Goal: Information Seeking & Learning: Learn about a topic

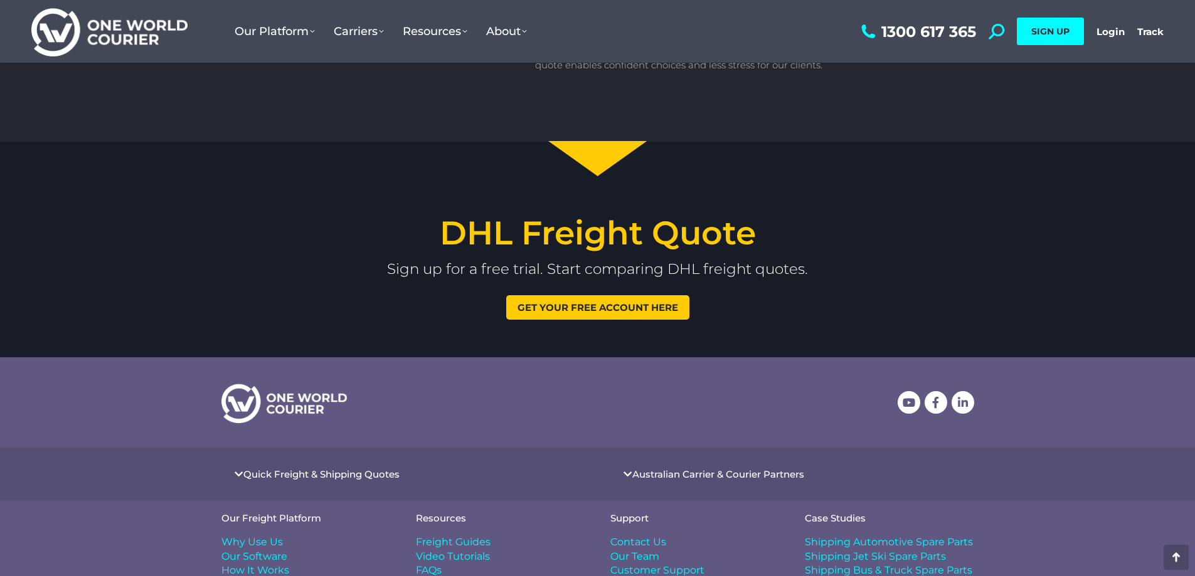
scroll to position [1593, 0]
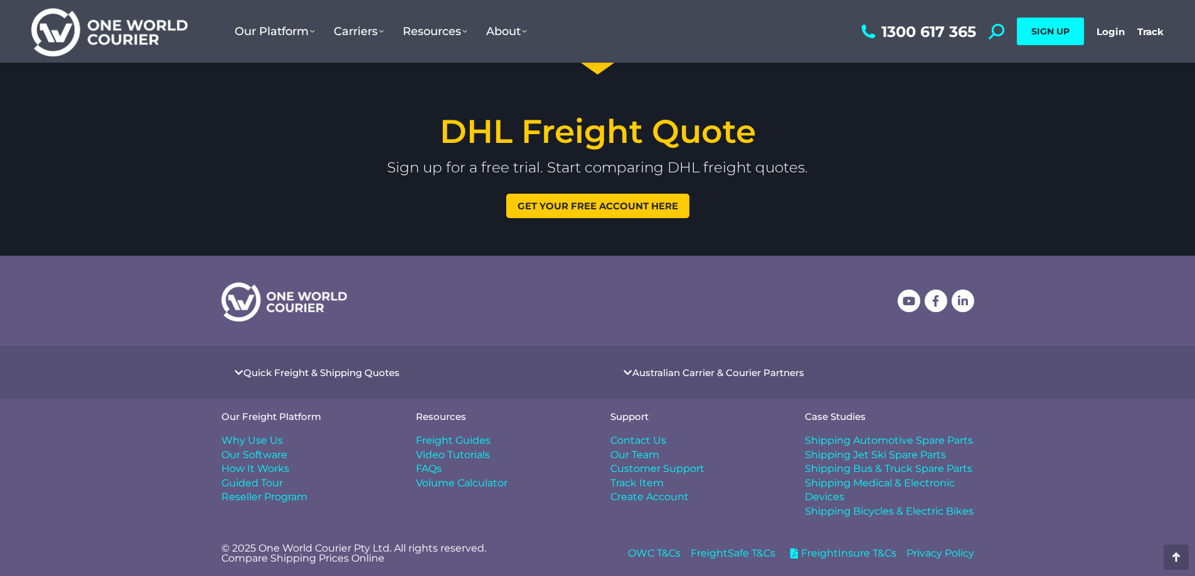
click at [464, 443] on span "Freight Guides" at bounding box center [453, 441] width 75 height 14
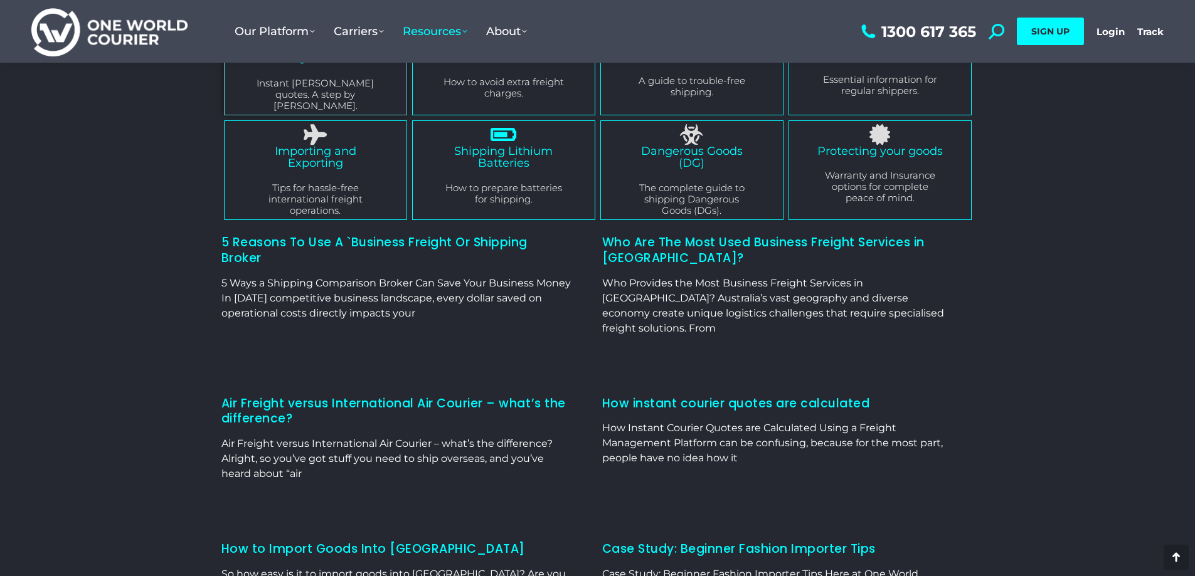
scroll to position [251, 0]
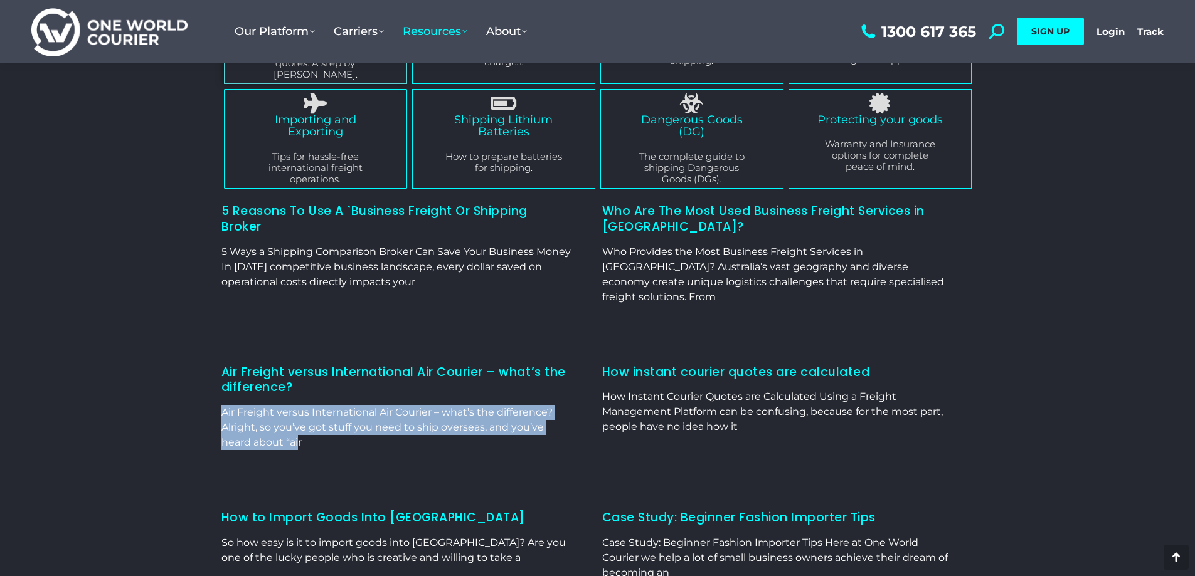
drag, startPoint x: 219, startPoint y: 384, endPoint x: 300, endPoint y: 416, distance: 87.0
click at [300, 416] on div "Quick links Instant Freight Quotes Instant [PERSON_NAME] quotes. A step by [PER…" at bounding box center [597, 356] width 815 height 813
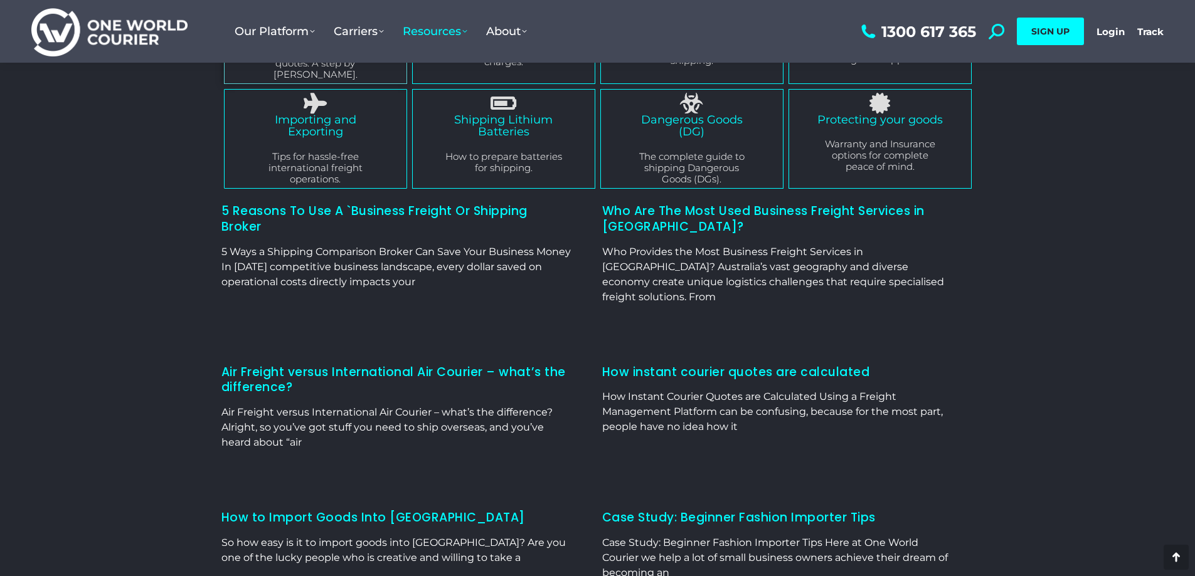
click at [303, 421] on p "Air Freight versus International Air Courier – what’s the difference? Alright, …" at bounding box center [395, 427] width 349 height 45
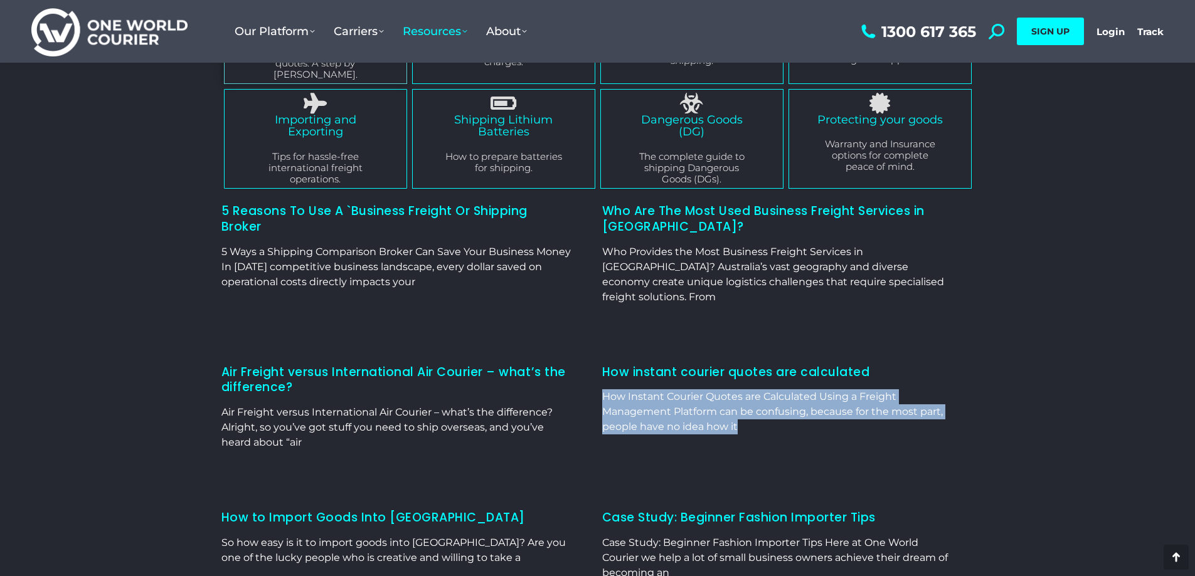
drag, startPoint x: 605, startPoint y: 368, endPoint x: 748, endPoint y: 400, distance: 146.6
click at [748, 400] on p "How Instant Courier Quotes are Calculated Using a Freight Management Platform c…" at bounding box center [776, 412] width 349 height 45
click at [746, 410] on div "How instant courier quotes are calculated How Instant Courier Quotes are Calcul…" at bounding box center [776, 412] width 349 height 95
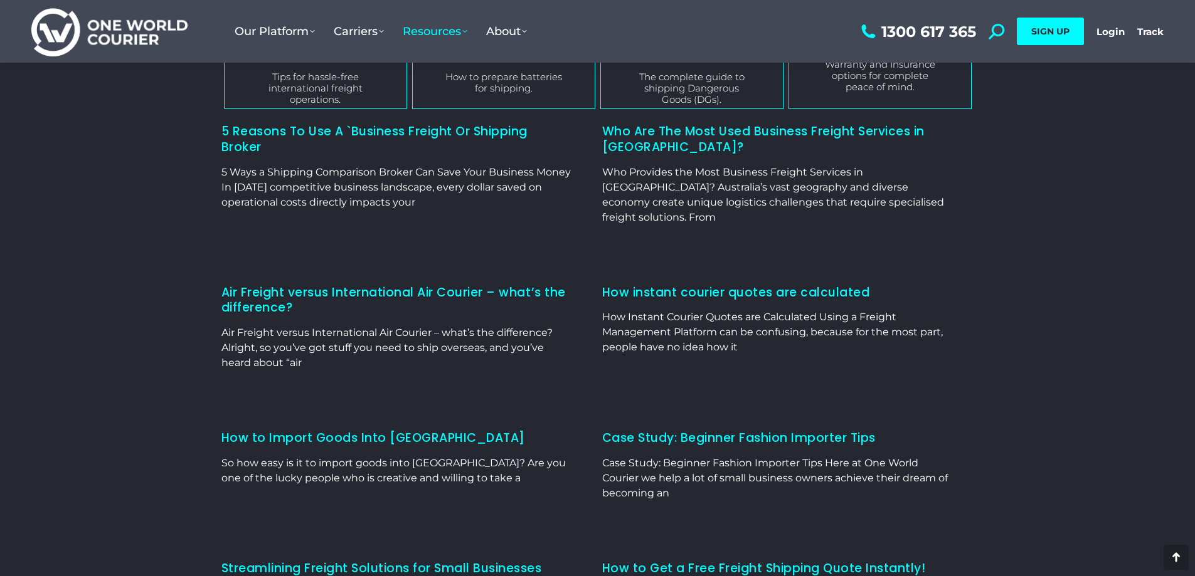
scroll to position [502, 0]
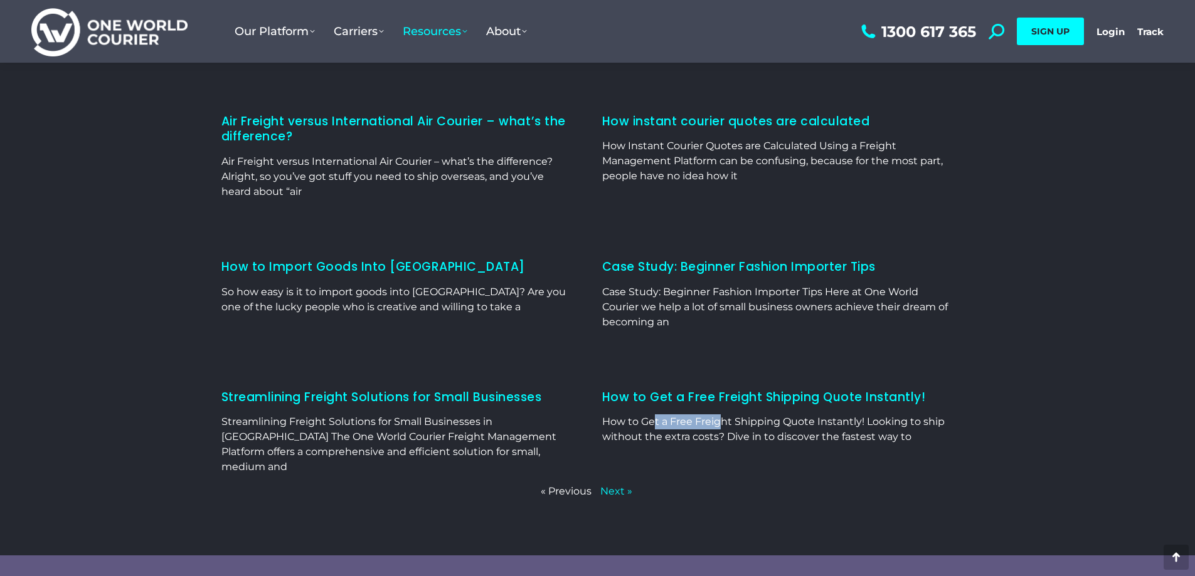
drag, startPoint x: 647, startPoint y: 380, endPoint x: 729, endPoint y: 390, distance: 82.7
click at [716, 390] on div "How to Get a Free Freight Shipping Quote Instantly! How to Get a Free Freight S…" at bounding box center [776, 437] width 349 height 95
click at [738, 415] on p "How to Get a Free Freight Shipping Quote Instantly! Looking to ship without the…" at bounding box center [776, 430] width 349 height 30
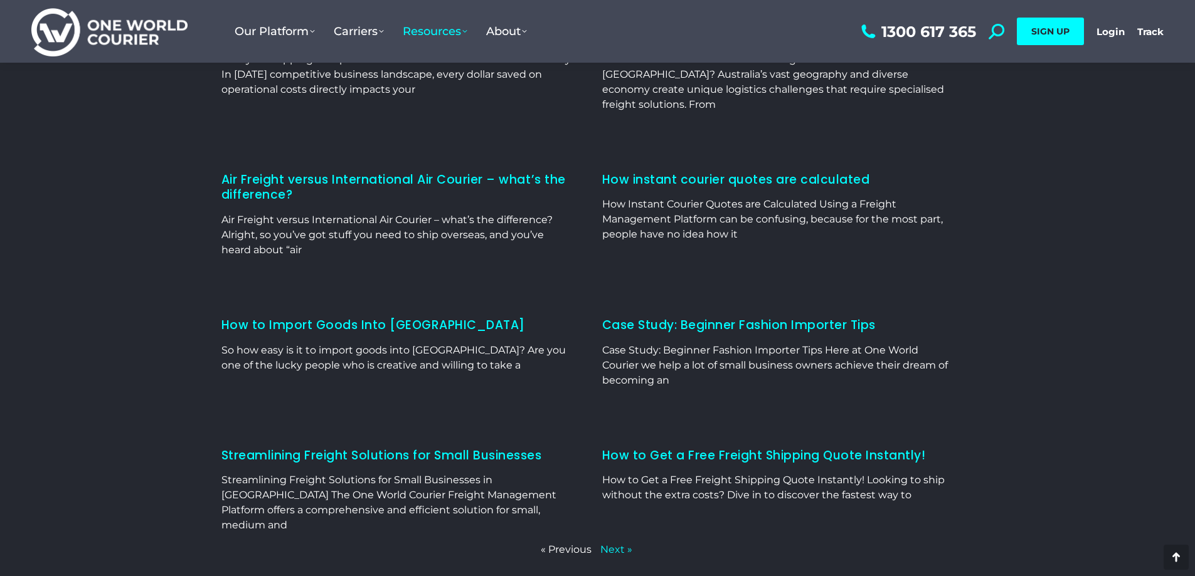
scroll to position [439, 0]
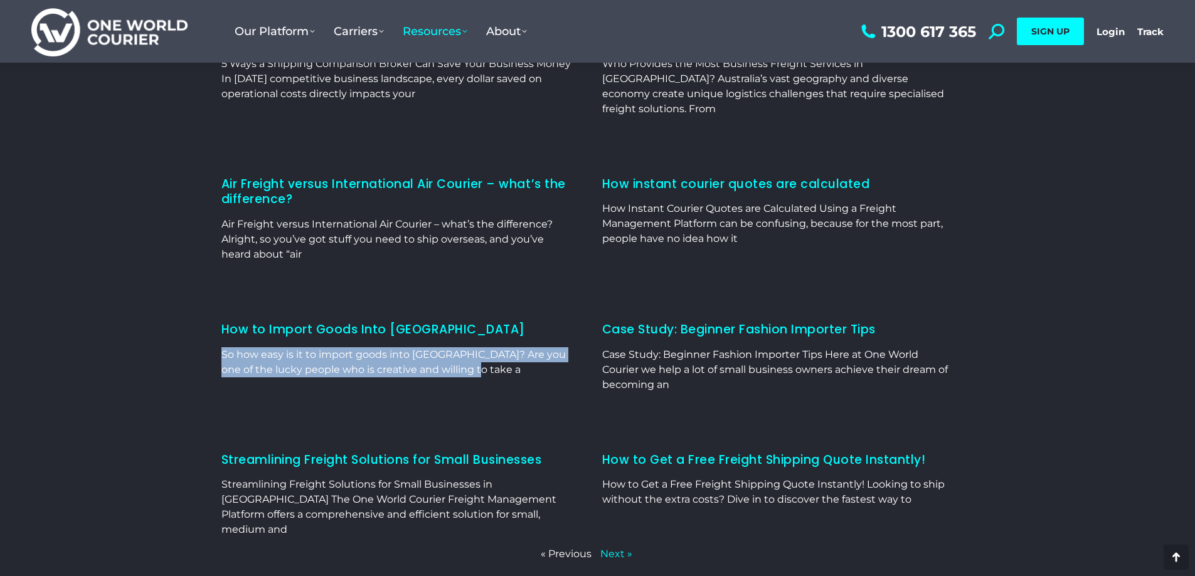
drag, startPoint x: 474, startPoint y: 340, endPoint x: 353, endPoint y: 349, distance: 121.4
click at [211, 327] on div "Quick links Instant Freight Quotes Instant feight quotes. A step by step guide.…" at bounding box center [597, 168] width 815 height 813
click at [445, 366] on div "How to Import Goods Into Australia So how easy is it to import goods into Austr…" at bounding box center [395, 362] width 349 height 80
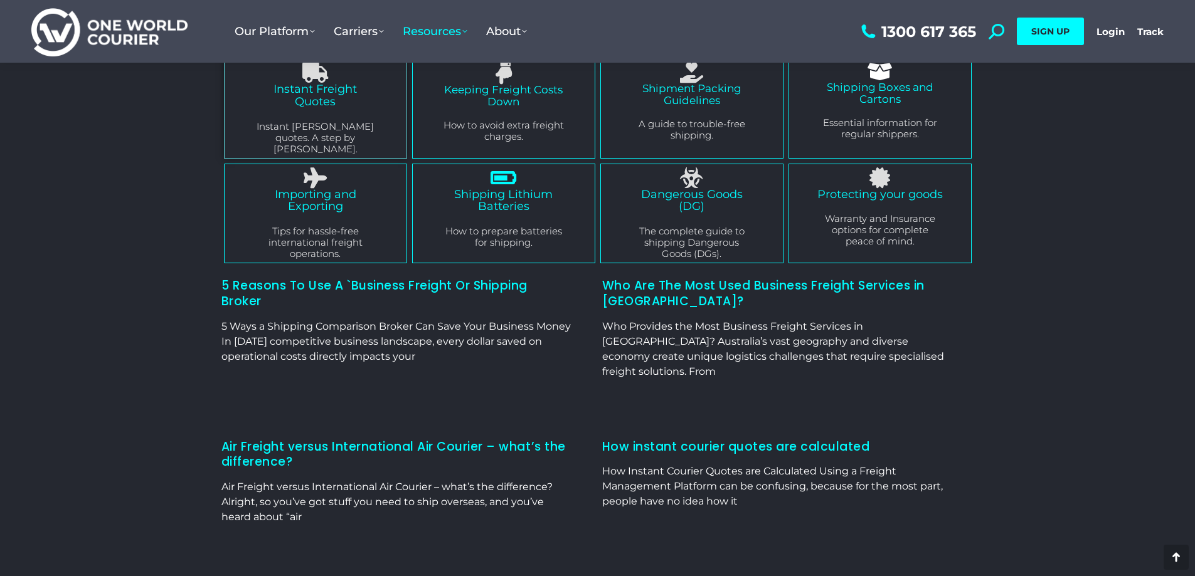
scroll to position [188, 0]
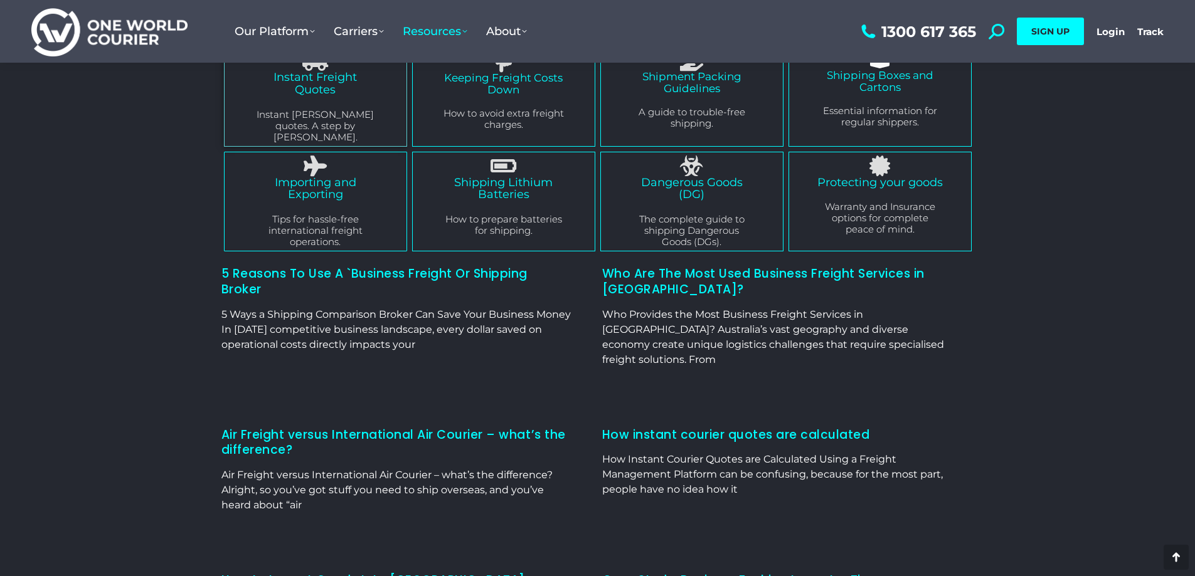
drag, startPoint x: 223, startPoint y: 301, endPoint x: 454, endPoint y: 336, distance: 232.8
click at [454, 336] on div "Quick links Instant Freight Quotes Instant feight quotes. A step by step guide.…" at bounding box center [597, 419] width 815 height 813
click at [459, 336] on p "5 Ways a Shipping Comparison Broker Can Save Your Business Money In today’s com…" at bounding box center [395, 329] width 349 height 45
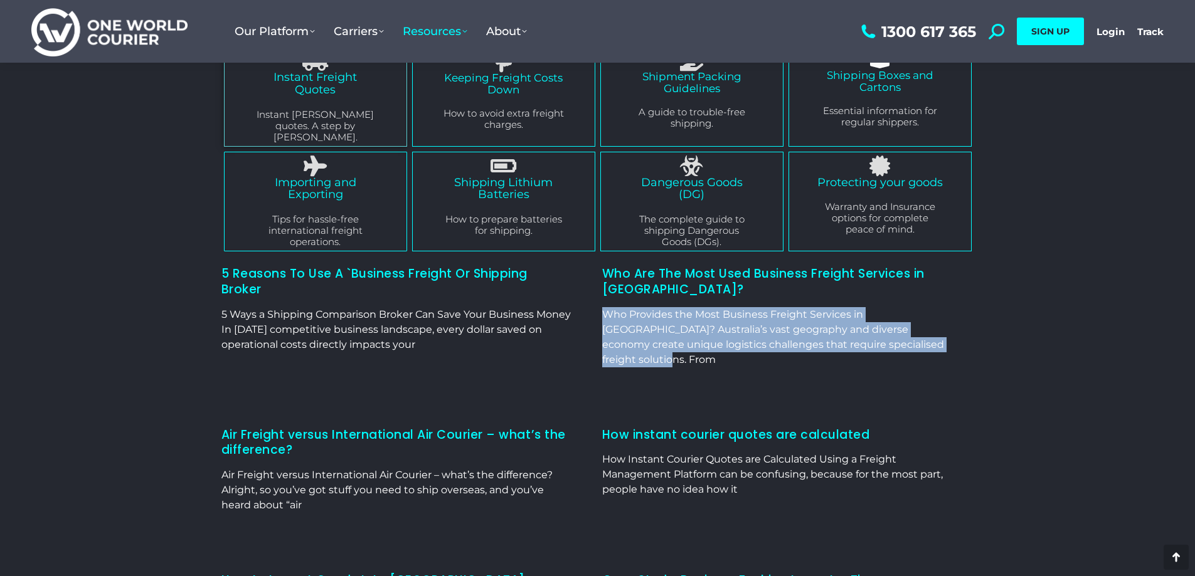
drag, startPoint x: 663, startPoint y: 311, endPoint x: 989, endPoint y: 364, distance: 330.6
click at [989, 364] on div "Quick links Instant Freight Quotes Instant feight quotes. A step by step guide.…" at bounding box center [597, 419] width 815 height 813
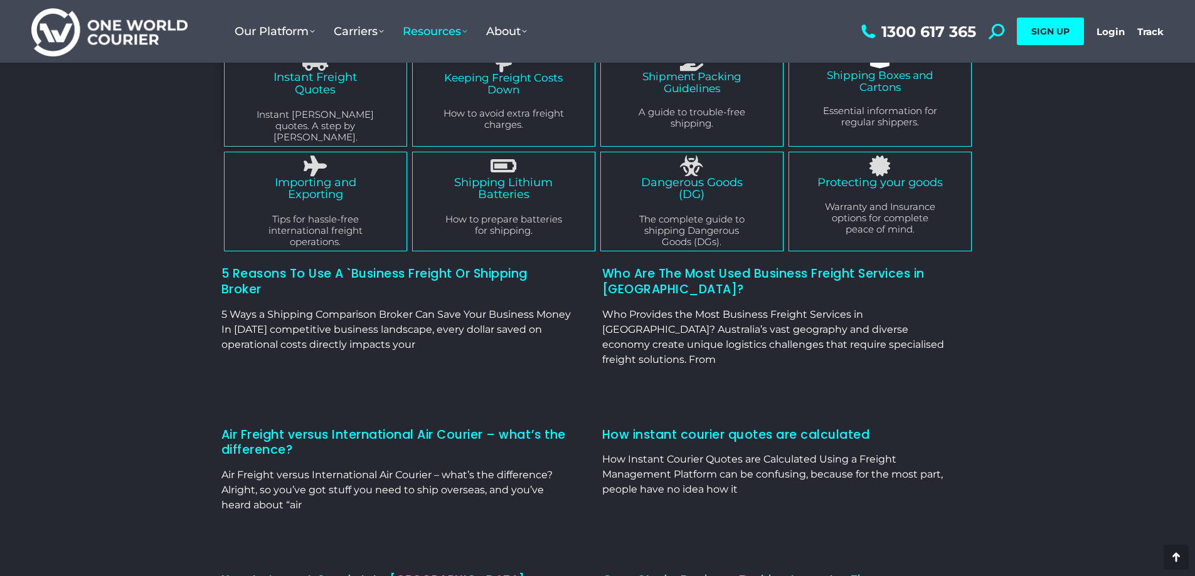
click at [946, 374] on div "5 Reasons To Use A `Business Freight Or Shipping Broker 5 Ways a Shipping Compa…" at bounding box center [586, 526] width 730 height 544
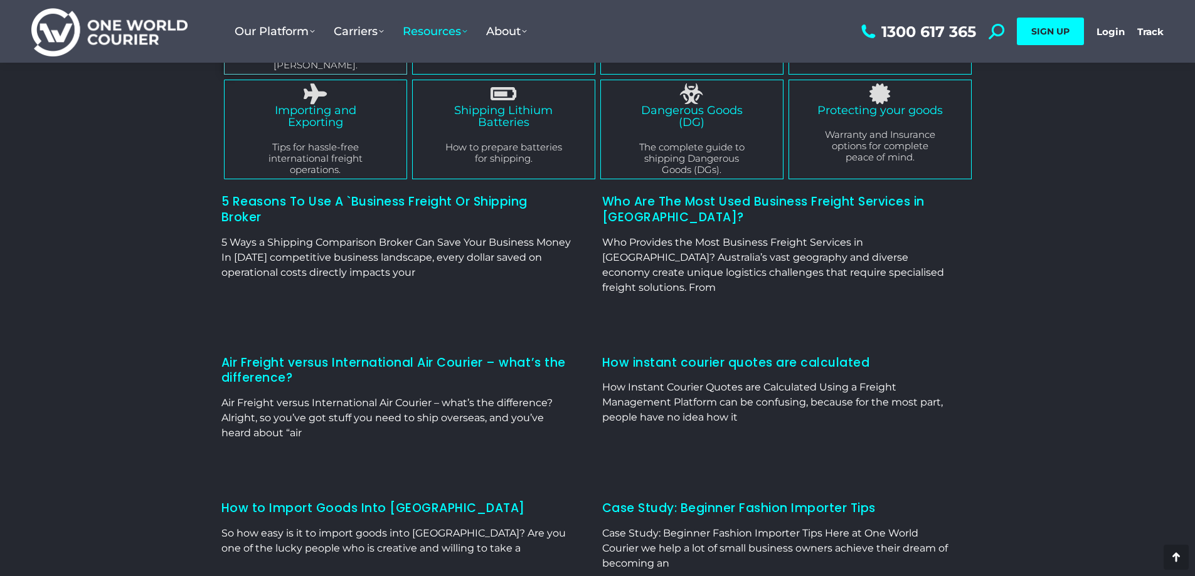
scroll to position [439, 0]
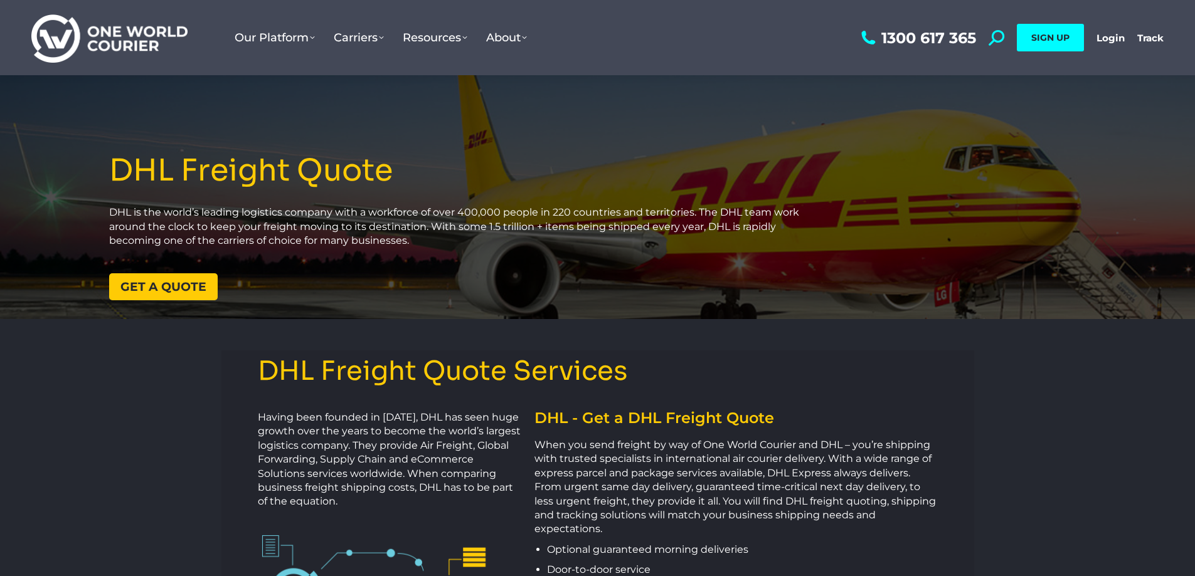
click at [130, 275] on link "Get a quote" at bounding box center [163, 287] width 109 height 27
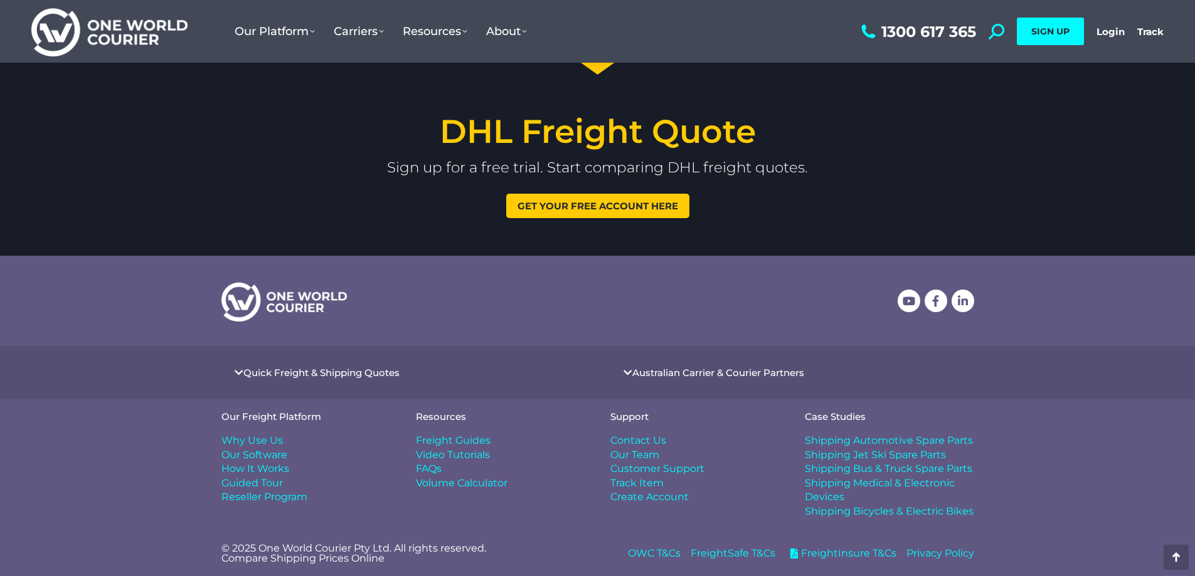
click at [144, 294] on section "Youtube Facebook Linkedin-in" at bounding box center [597, 301] width 1195 height 91
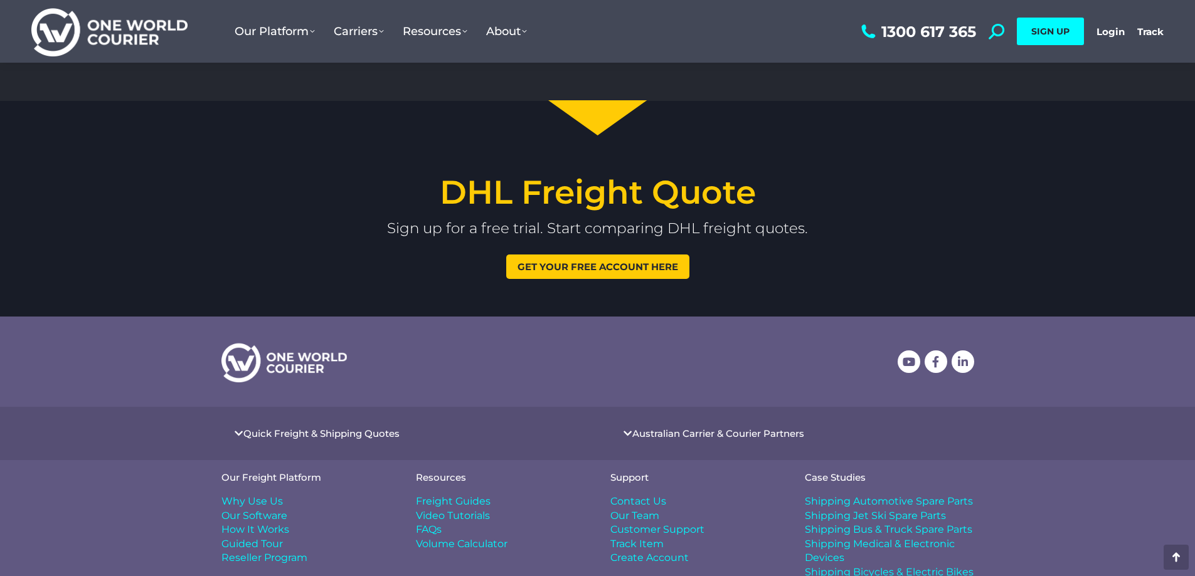
scroll to position [1530, 0]
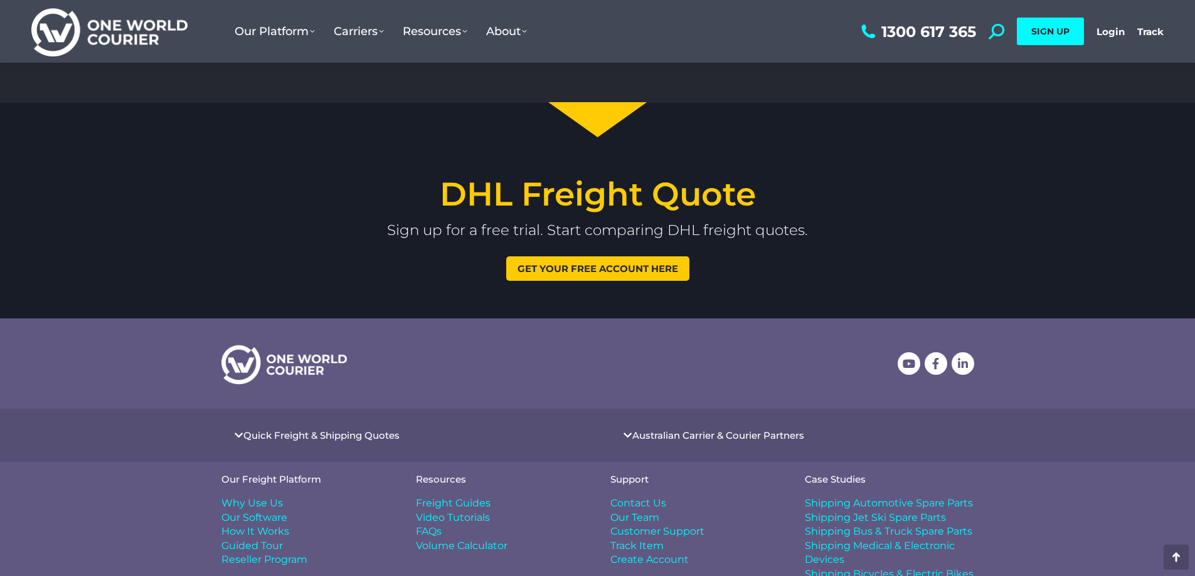
click at [620, 275] on link "Get your free account here" at bounding box center [597, 269] width 183 height 24
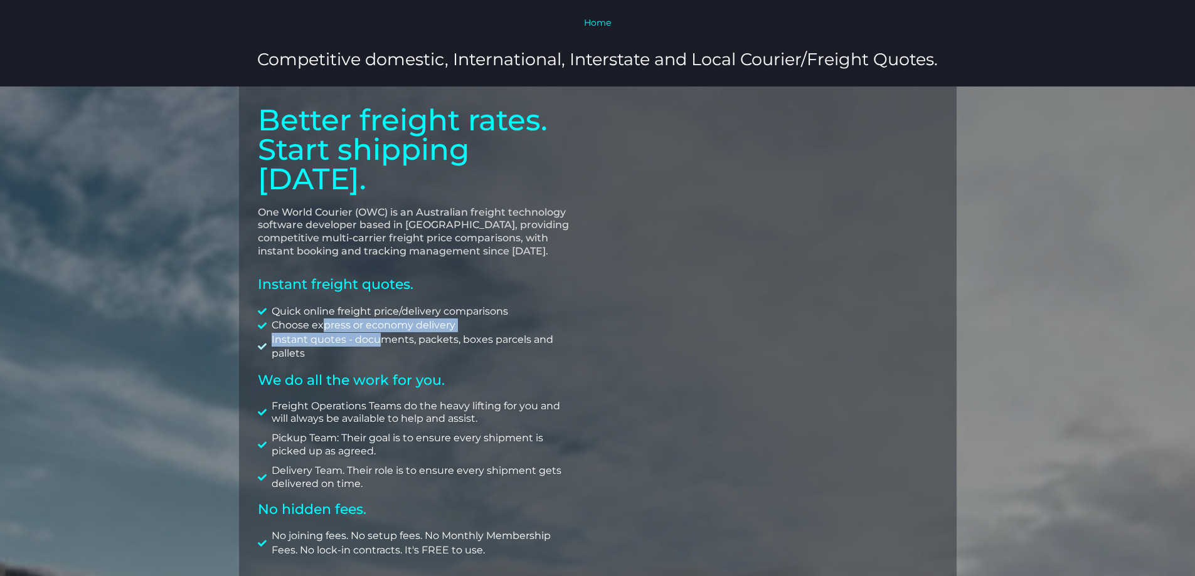
drag, startPoint x: 321, startPoint y: 291, endPoint x: 378, endPoint y: 303, distance: 58.3
click at [378, 305] on ul "Quick online freight price/delivery comparisons Choose express or economy deliv…" at bounding box center [418, 333] width 321 height 56
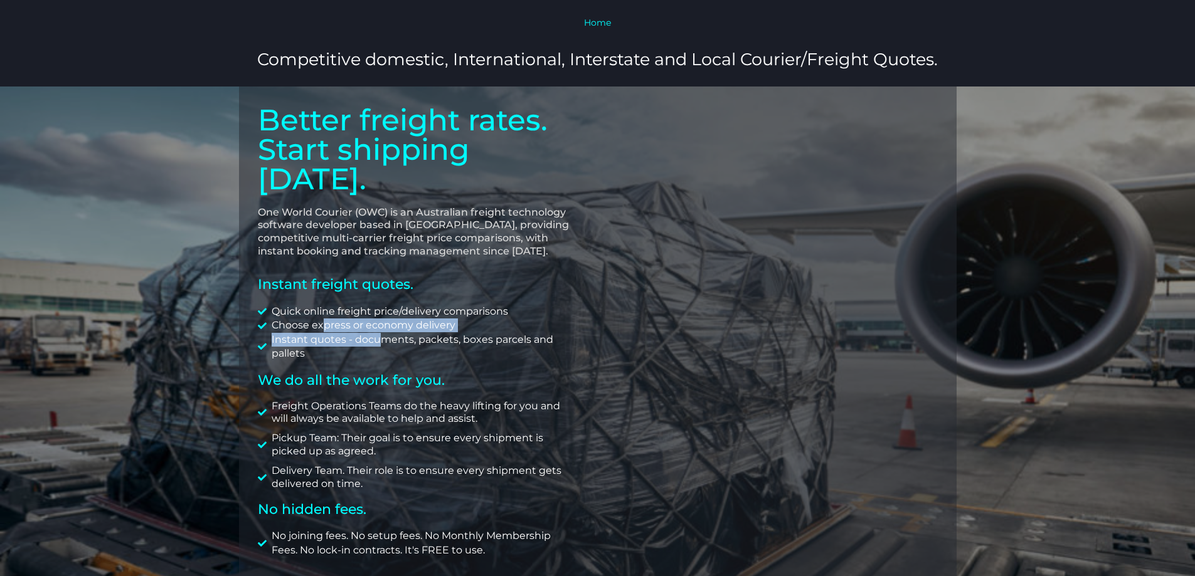
scroll to position [314, 0]
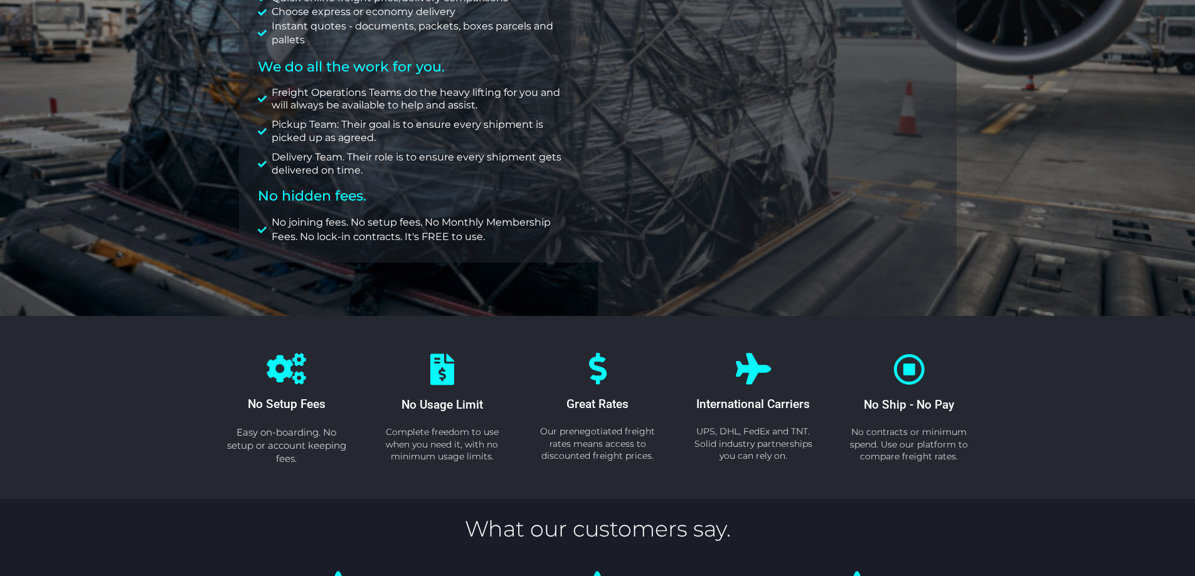
click at [442, 240] on div "Better freight rates. Start shipping [DATE]. One World Courier (OWC) is an Aust…" at bounding box center [598, 44] width 718 height 543
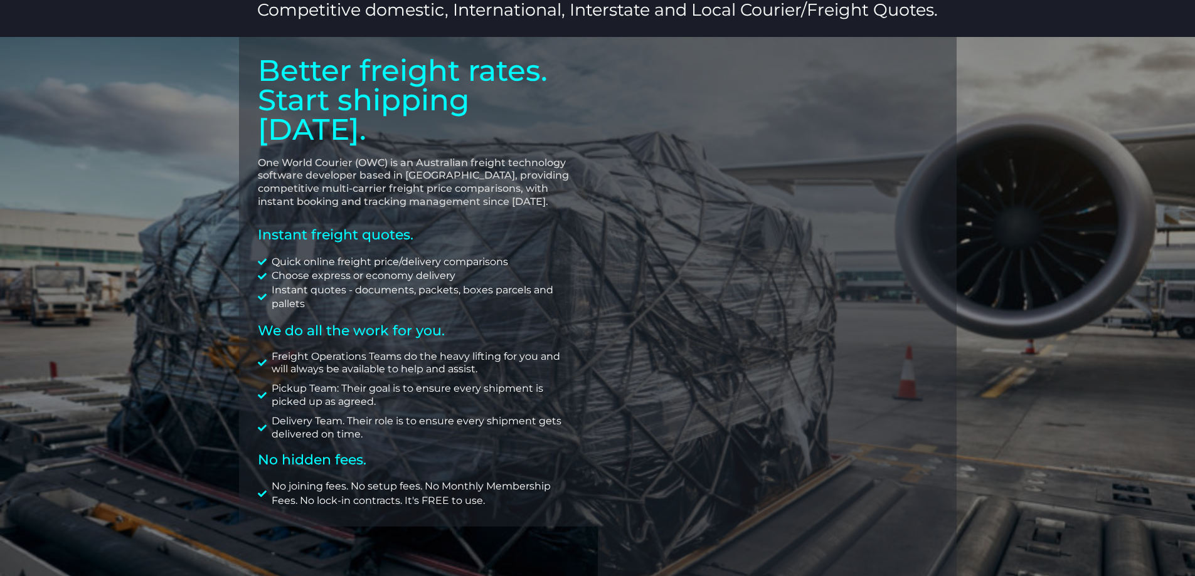
scroll to position [0, 0]
